Goal: Navigation & Orientation: Find specific page/section

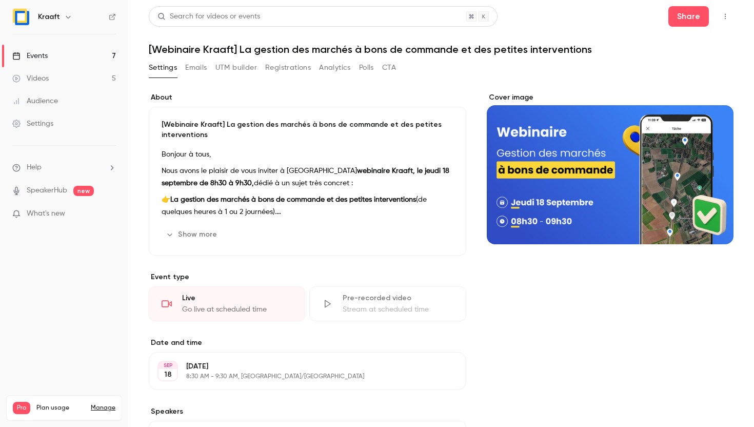
click at [63, 51] on link "Events 7" at bounding box center [64, 56] width 128 height 23
